Goal: Task Accomplishment & Management: Complete application form

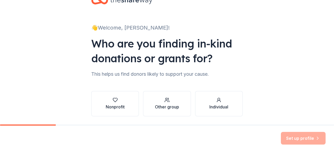
scroll to position [26, 0]
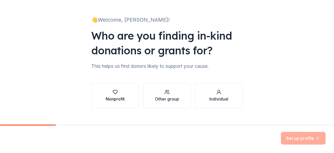
click at [113, 96] on div "Nonprofit" at bounding box center [115, 99] width 19 height 6
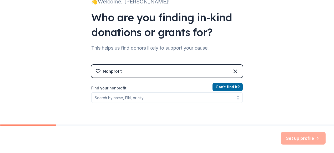
scroll to position [53, 0]
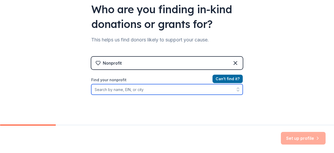
click at [133, 90] on input "Find your nonprofit" at bounding box center [167, 89] width 152 height 11
click at [236, 90] on icon "button" at bounding box center [238, 89] width 5 height 5
click at [208, 88] on input "Community Outreach Program Montclair, NJ" at bounding box center [167, 89] width 152 height 11
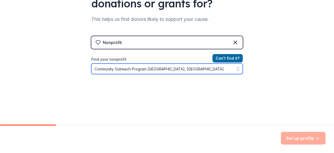
scroll to position [101, 0]
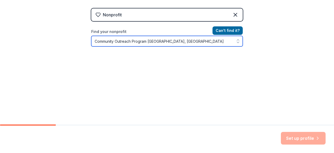
drag, startPoint x: 175, startPoint y: 41, endPoint x: 146, endPoint y: 43, distance: 28.7
click at [146, 43] on input "Community Outreach Program Montclair, NJ" at bounding box center [167, 41] width 152 height 11
type input "Community Outreach Program"
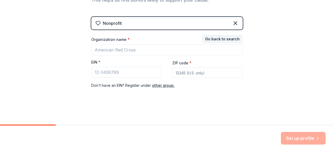
scroll to position [92, 0]
click at [249, 56] on div "👋 Welcome, Elsa! Who are you finding in-kind donations or grants for? This help…" at bounding box center [167, 16] width 169 height 217
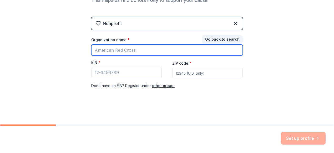
click at [107, 51] on input "Organization name *" at bounding box center [167, 50] width 152 height 11
type input "Community Outreach Program"
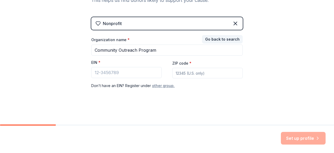
click at [159, 85] on button "other group." at bounding box center [163, 85] width 23 height 6
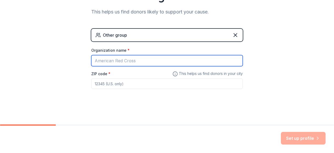
click at [123, 60] on input "Organization name *" at bounding box center [167, 60] width 152 height 11
type input "Community Outreach Program"
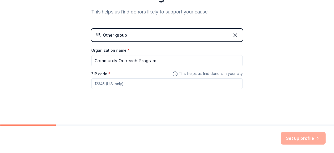
click at [124, 85] on input "ZIP code *" at bounding box center [167, 83] width 152 height 11
click at [175, 74] on icon at bounding box center [175, 74] width 0 height 1
